Goal: Navigation & Orientation: Find specific page/section

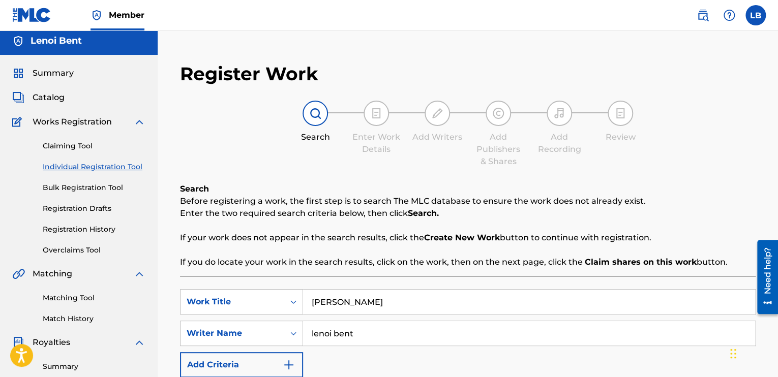
scroll to position [1, 0]
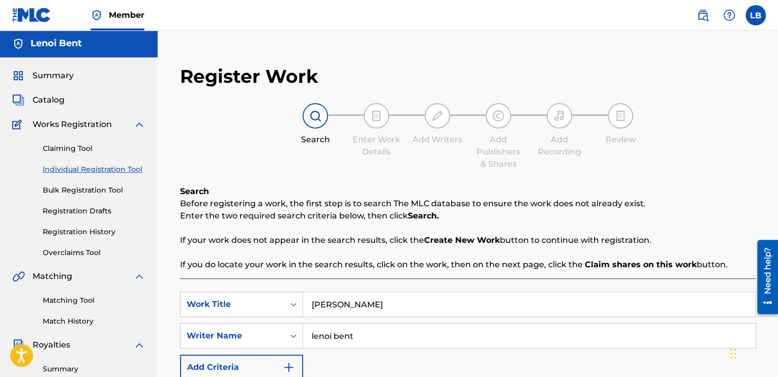
click at [82, 149] on link "Claiming Tool" at bounding box center [94, 148] width 103 height 11
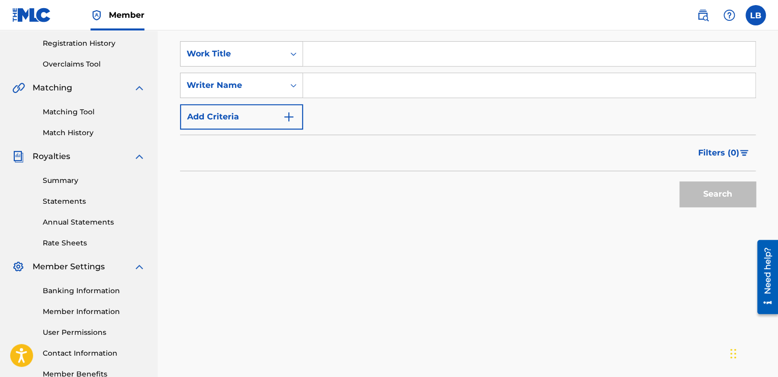
scroll to position [100, 0]
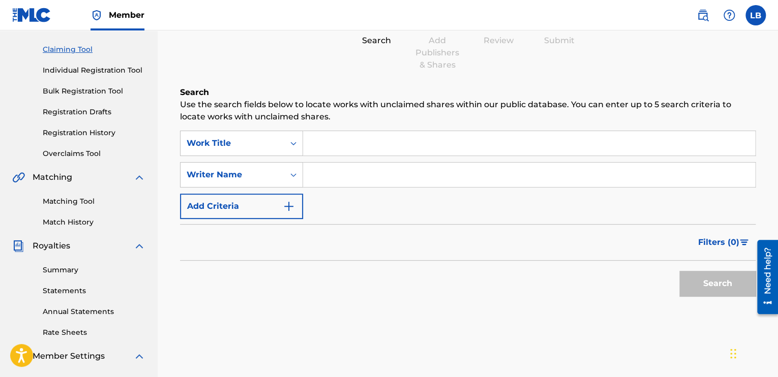
click at [91, 131] on link "Registration History" at bounding box center [94, 133] width 103 height 11
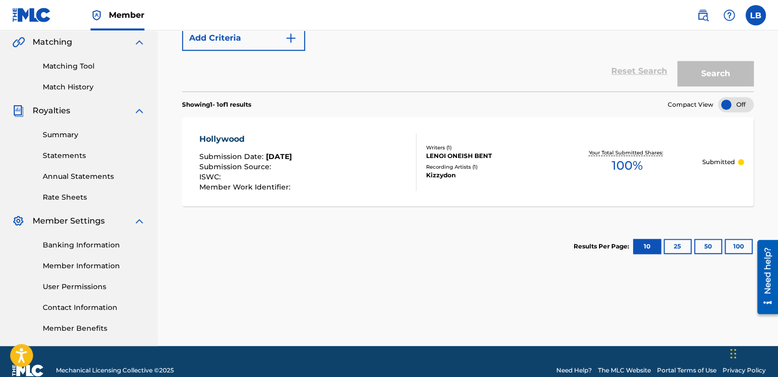
scroll to position [253, 0]
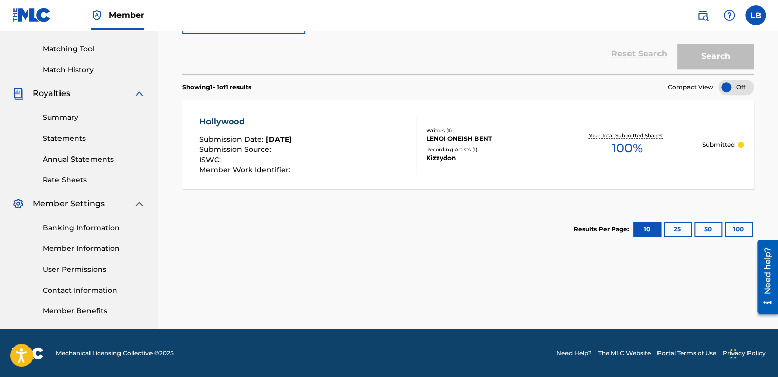
click at [90, 309] on link "Member Benefits" at bounding box center [94, 311] width 103 height 11
click at [762, 9] on label at bounding box center [755, 15] width 20 height 20
click at [755, 15] on input "[PERSON_NAME] [PERSON_NAME][EMAIL_ADDRESS][DOMAIN_NAME] Notification Preference…" at bounding box center [755, 15] width 0 height 0
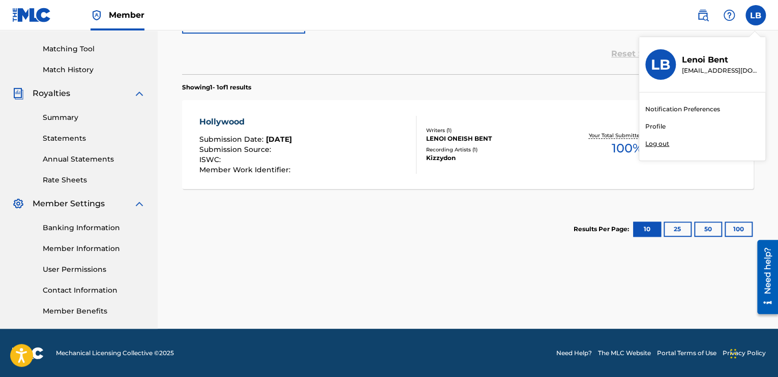
click at [657, 142] on p "Log out" at bounding box center [657, 143] width 24 height 9
click at [755, 15] on input "[PERSON_NAME] [PERSON_NAME][EMAIL_ADDRESS][DOMAIN_NAME] Notification Preference…" at bounding box center [755, 15] width 0 height 0
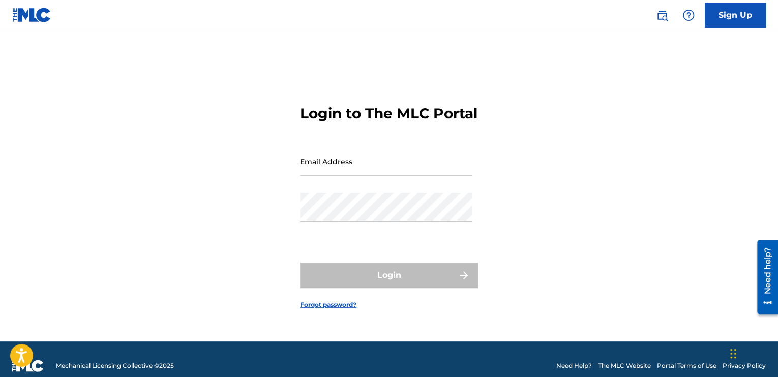
click at [387, 165] on input "Email Address" at bounding box center [386, 161] width 172 height 29
type input "[EMAIL_ADDRESS][DOMAIN_NAME]"
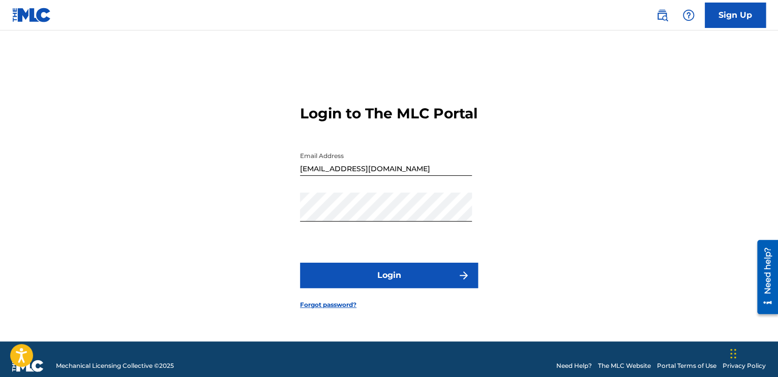
click at [406, 288] on button "Login" at bounding box center [389, 275] width 178 height 25
